Goal: Book appointment/travel/reservation

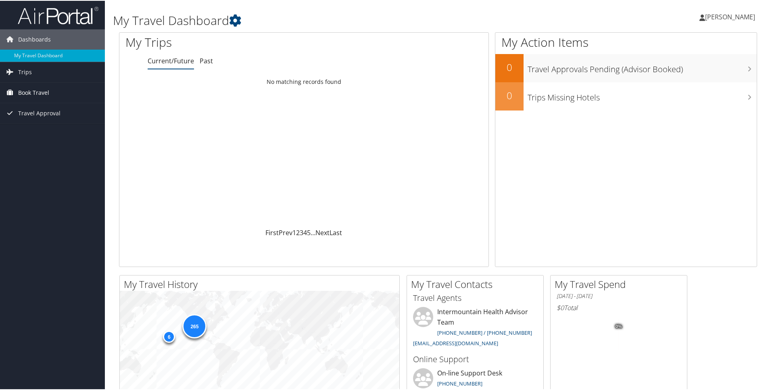
click at [40, 92] on span "Book Travel" at bounding box center [33, 92] width 31 height 20
click at [44, 129] on link "Book/Manage Online Trips" at bounding box center [52, 132] width 105 height 12
click at [54, 134] on link "Book/Manage Online Trips" at bounding box center [52, 132] width 105 height 12
